Goal: Find specific page/section: Find specific page/section

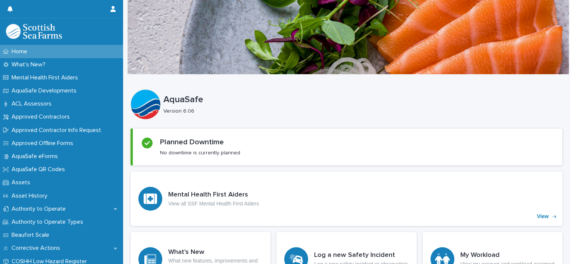
scroll to position [0, 3]
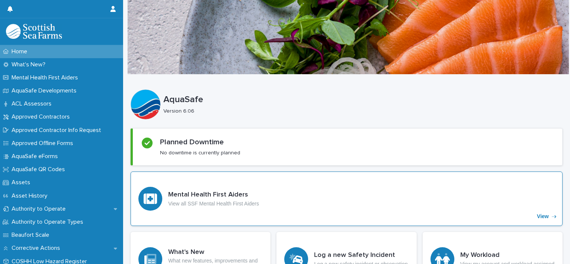
click at [212, 201] on p "View all SSF Mental Health First Aiders" at bounding box center [213, 204] width 91 height 6
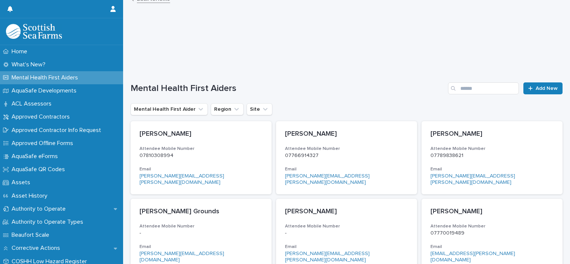
scroll to position [7, 0]
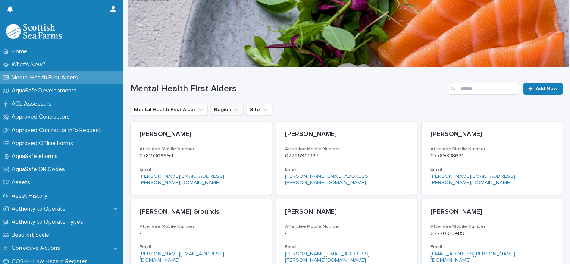
click at [235, 109] on icon "Region" at bounding box center [236, 109] width 7 height 7
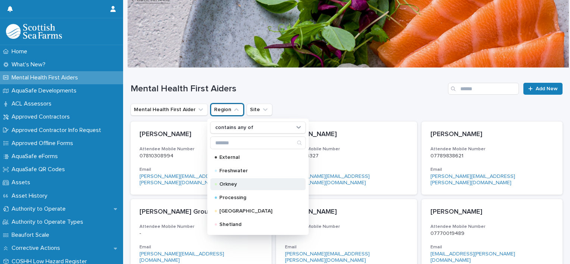
click at [235, 186] on p "Orkney" at bounding box center [256, 184] width 75 height 5
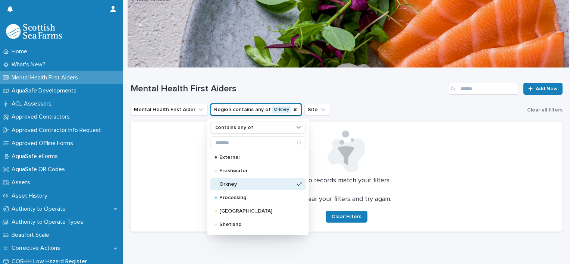
click at [366, 102] on div "Mental Health First Aiders Add New" at bounding box center [346, 86] width 432 height 36
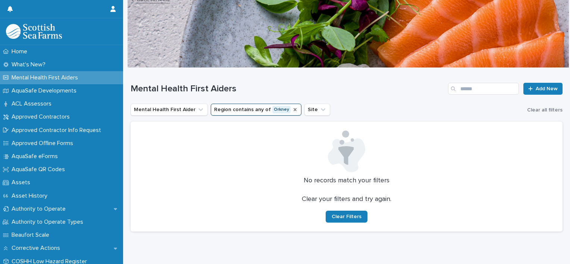
click at [293, 110] on icon "Region" at bounding box center [294, 109] width 3 height 3
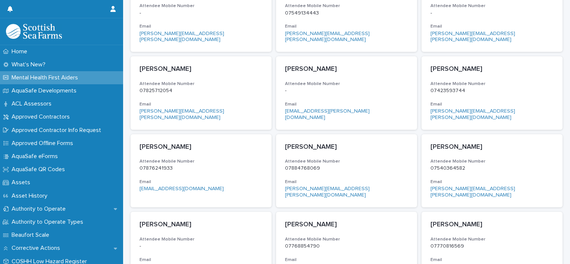
scroll to position [350, 0]
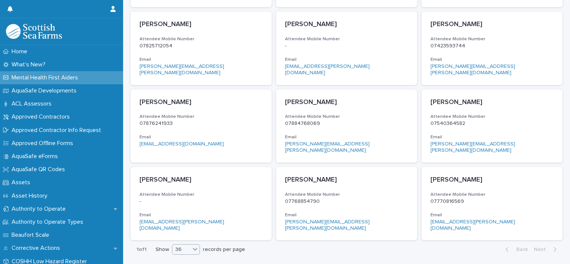
click at [199, 245] on icon at bounding box center [194, 248] width 7 height 7
click at [189, 237] on div "36" at bounding box center [186, 239] width 27 height 9
click at [282, 221] on div "Loading... Saving… Loading... Saving… Mental Health First Aiders Add New Mental…" at bounding box center [346, 1] width 439 height 552
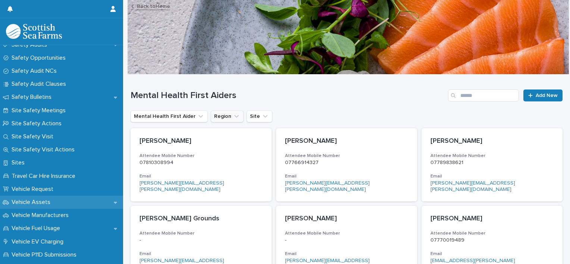
scroll to position [390, 0]
